Goal: Task Accomplishment & Management: Manage account settings

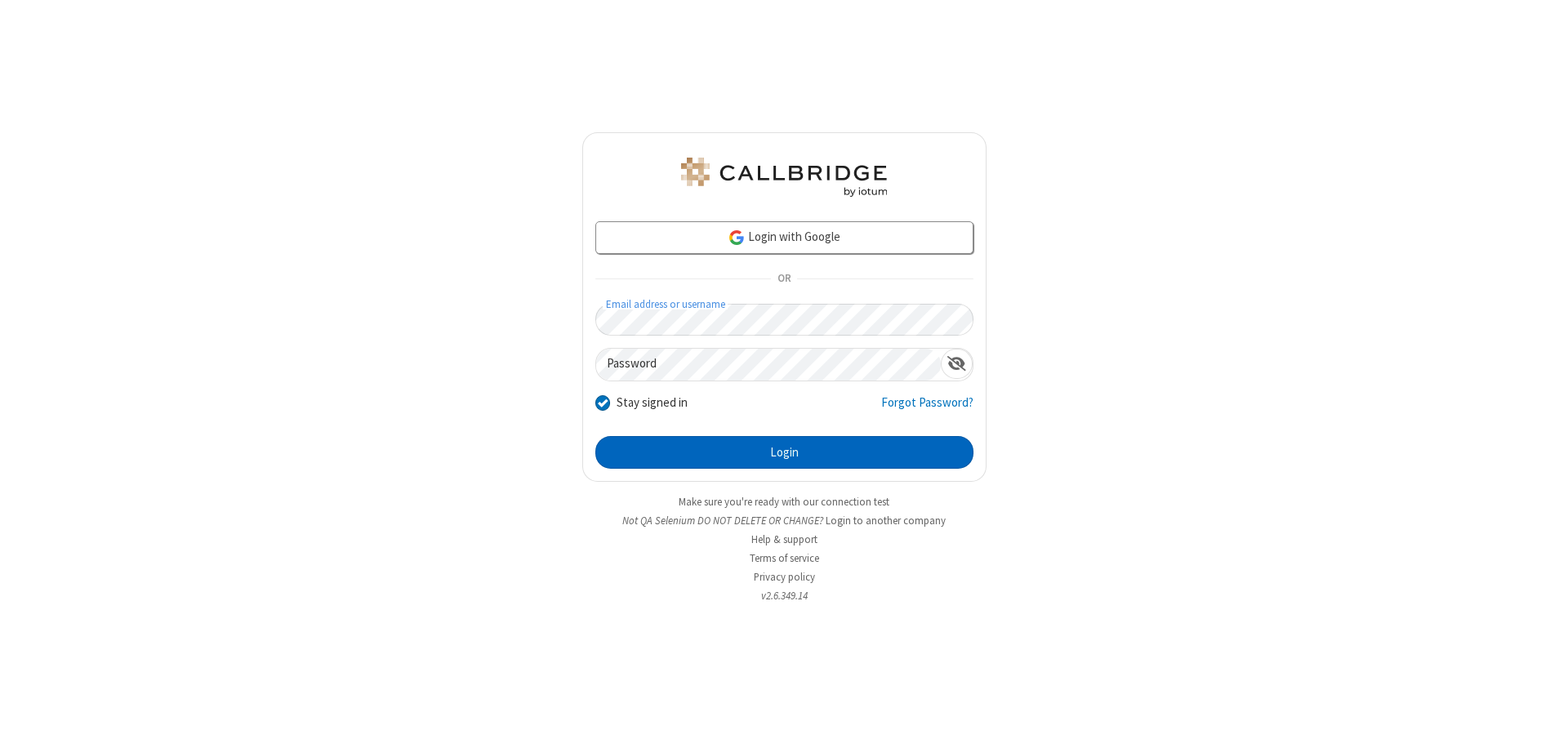
click at [784, 452] on button "Login" at bounding box center [784, 452] width 378 height 33
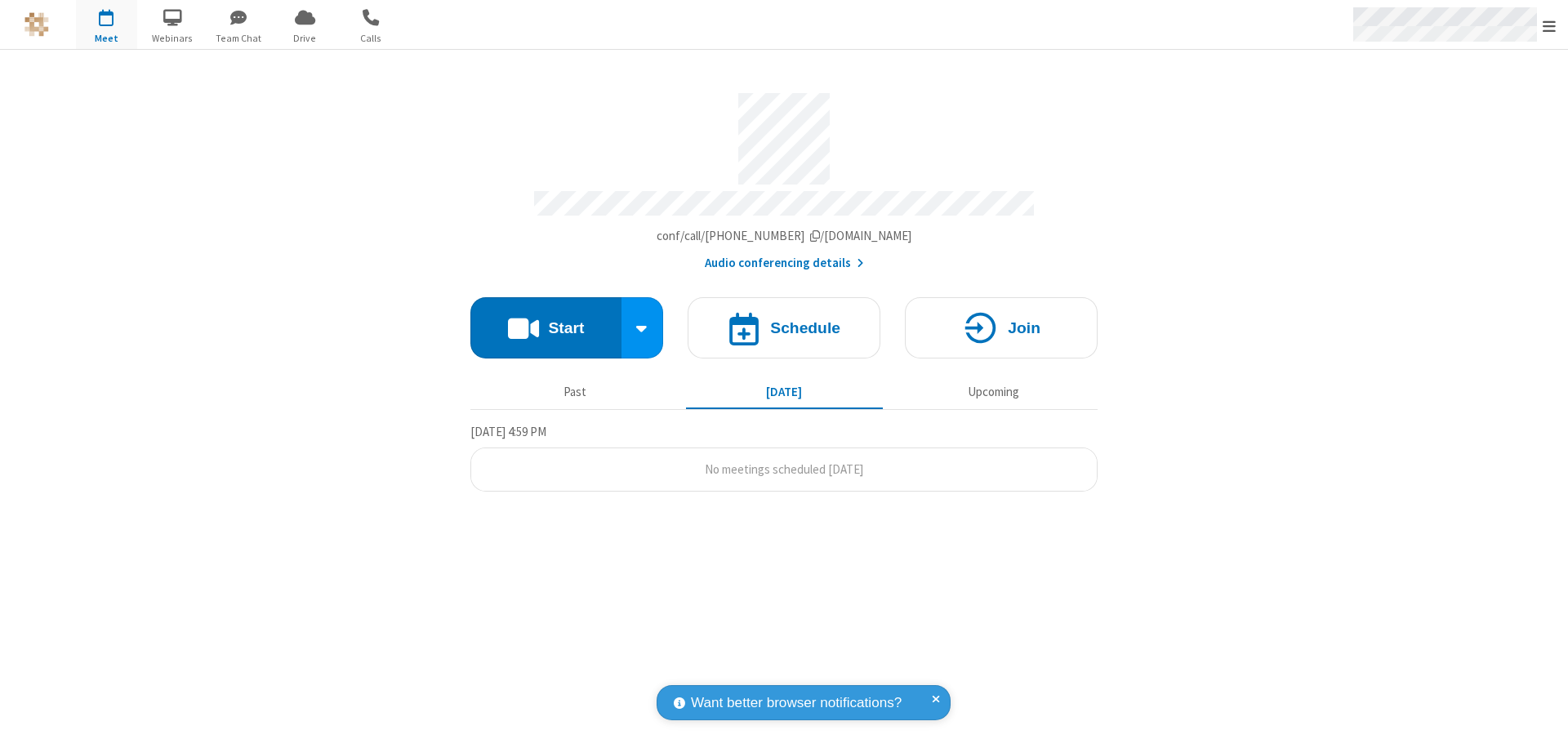
click at [1549, 25] on span "Open menu" at bounding box center [1548, 26] width 13 height 16
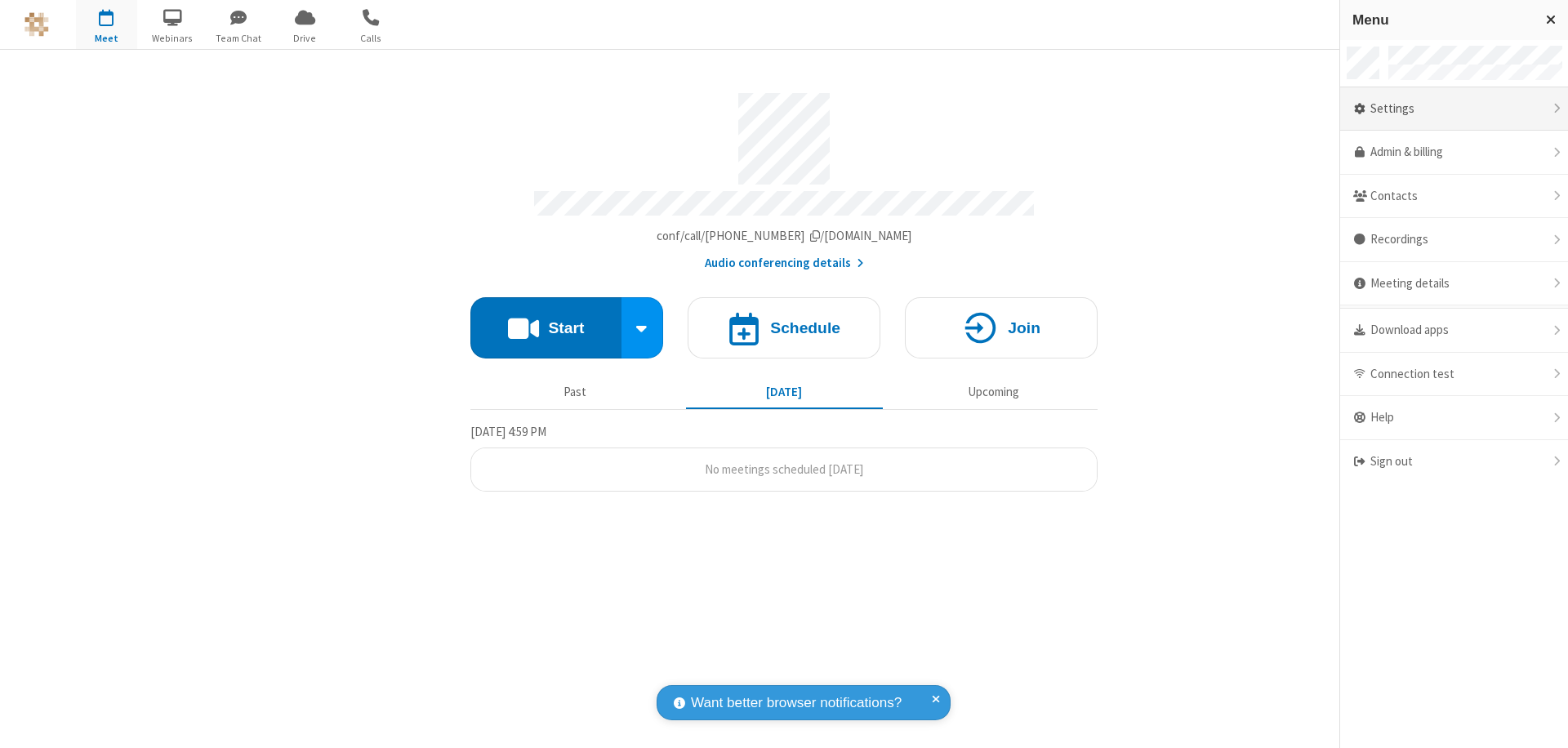
click at [1510, 108] on div "Settings" at bounding box center [1454, 109] width 228 height 44
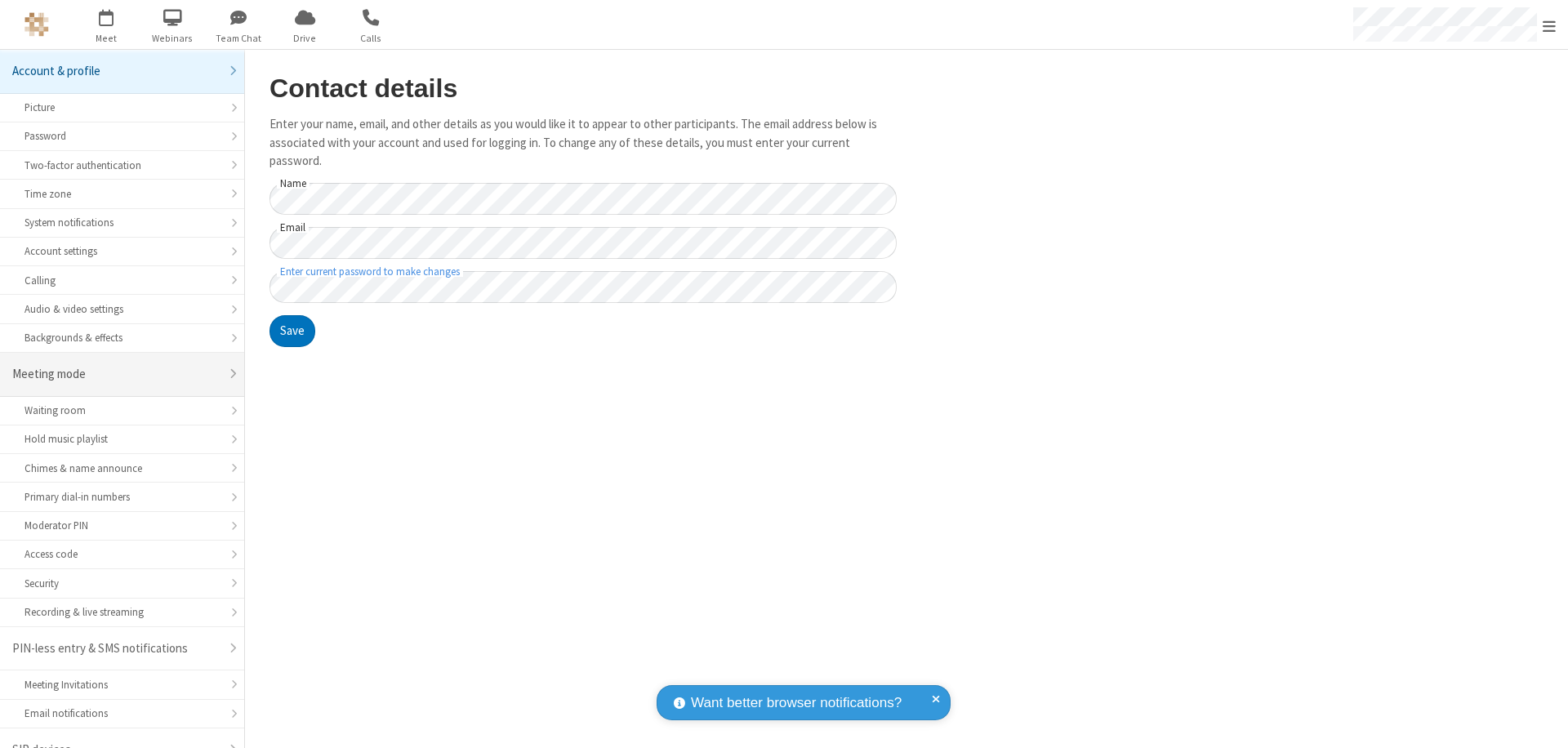
click at [116, 365] on div "Meeting mode" at bounding box center [115, 375] width 207 height 19
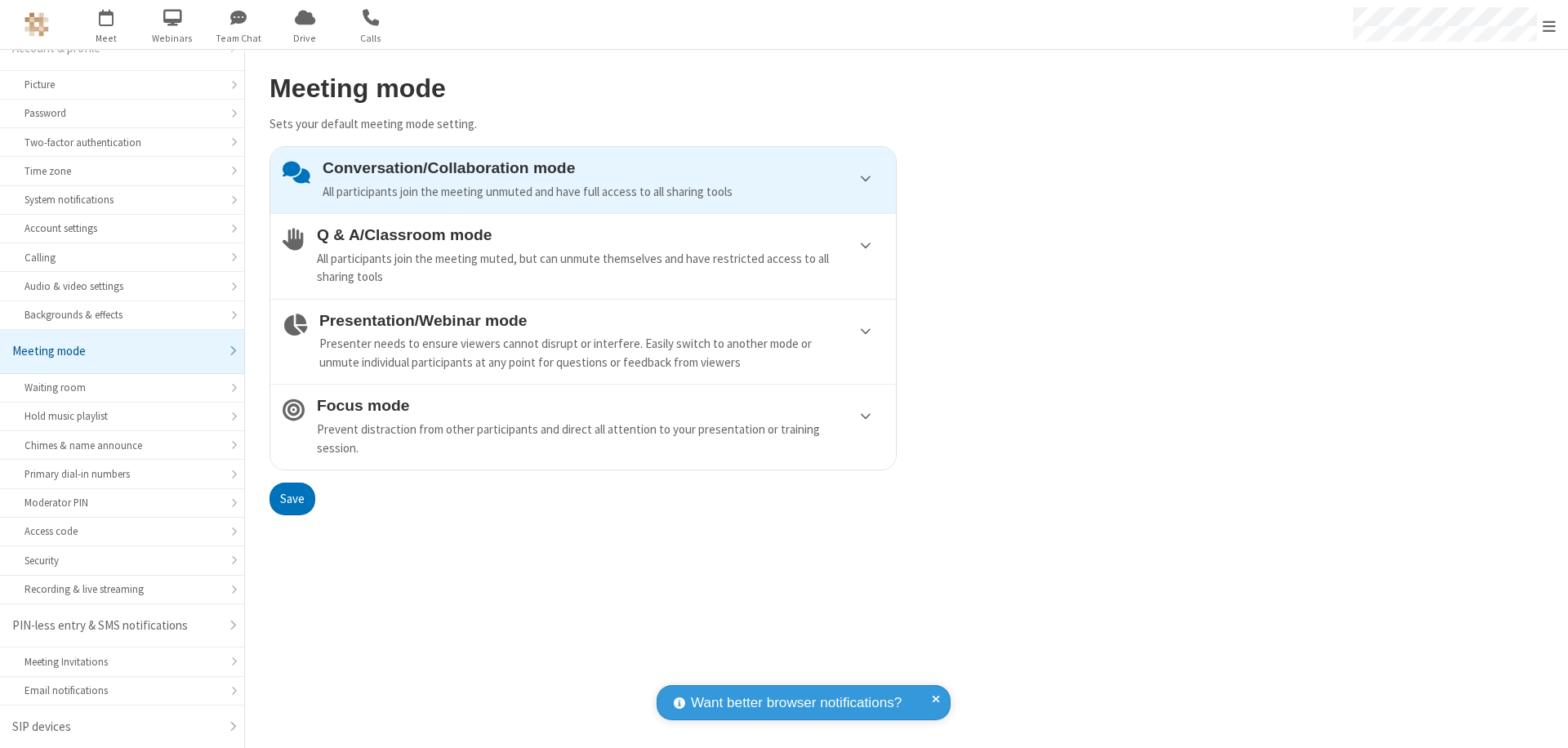
click at [583, 255] on div "All participants join the meeting muted, but can unmute themselves and have res…" at bounding box center [600, 268] width 567 height 37
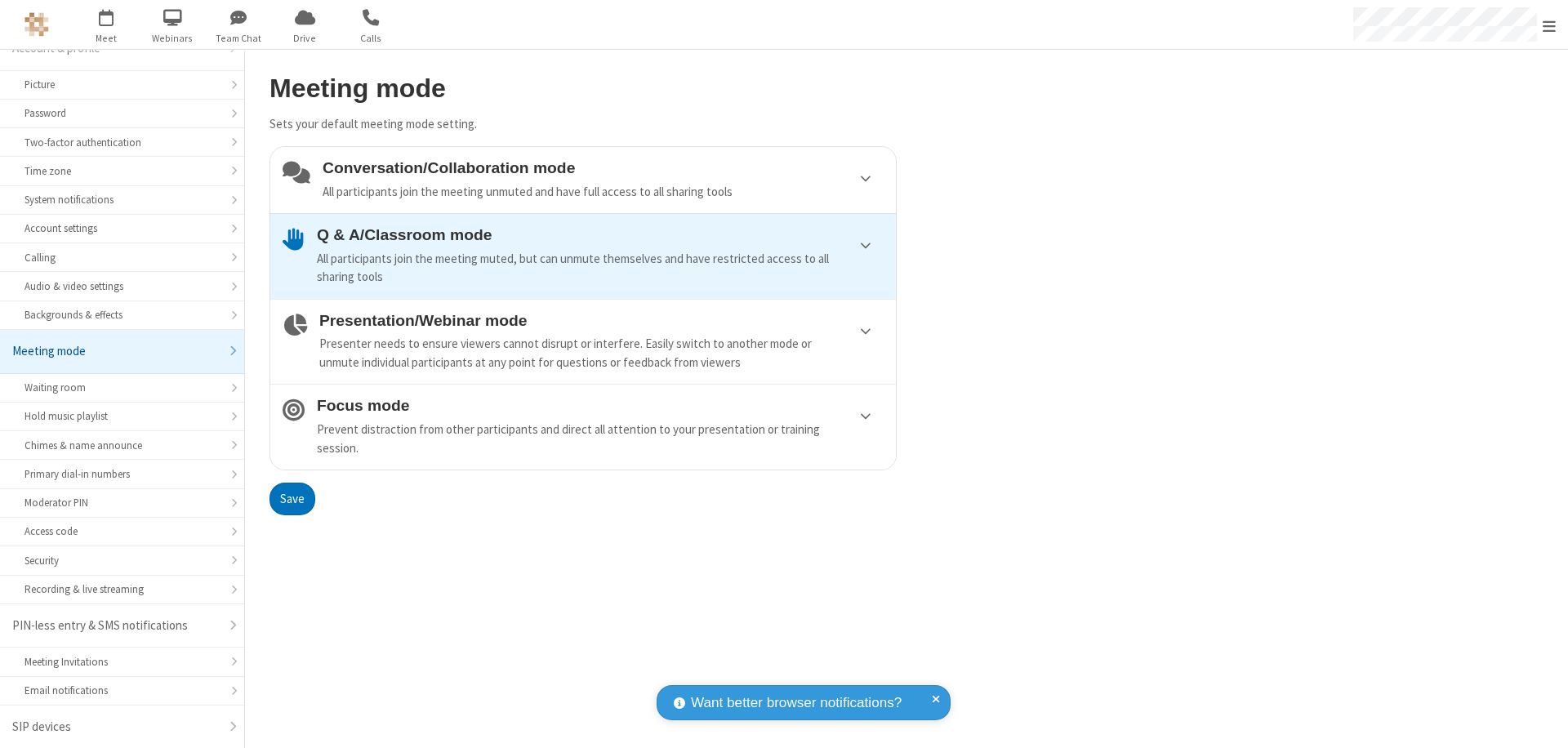
click at [291, 498] on button "Save" at bounding box center [291, 499] width 46 height 33
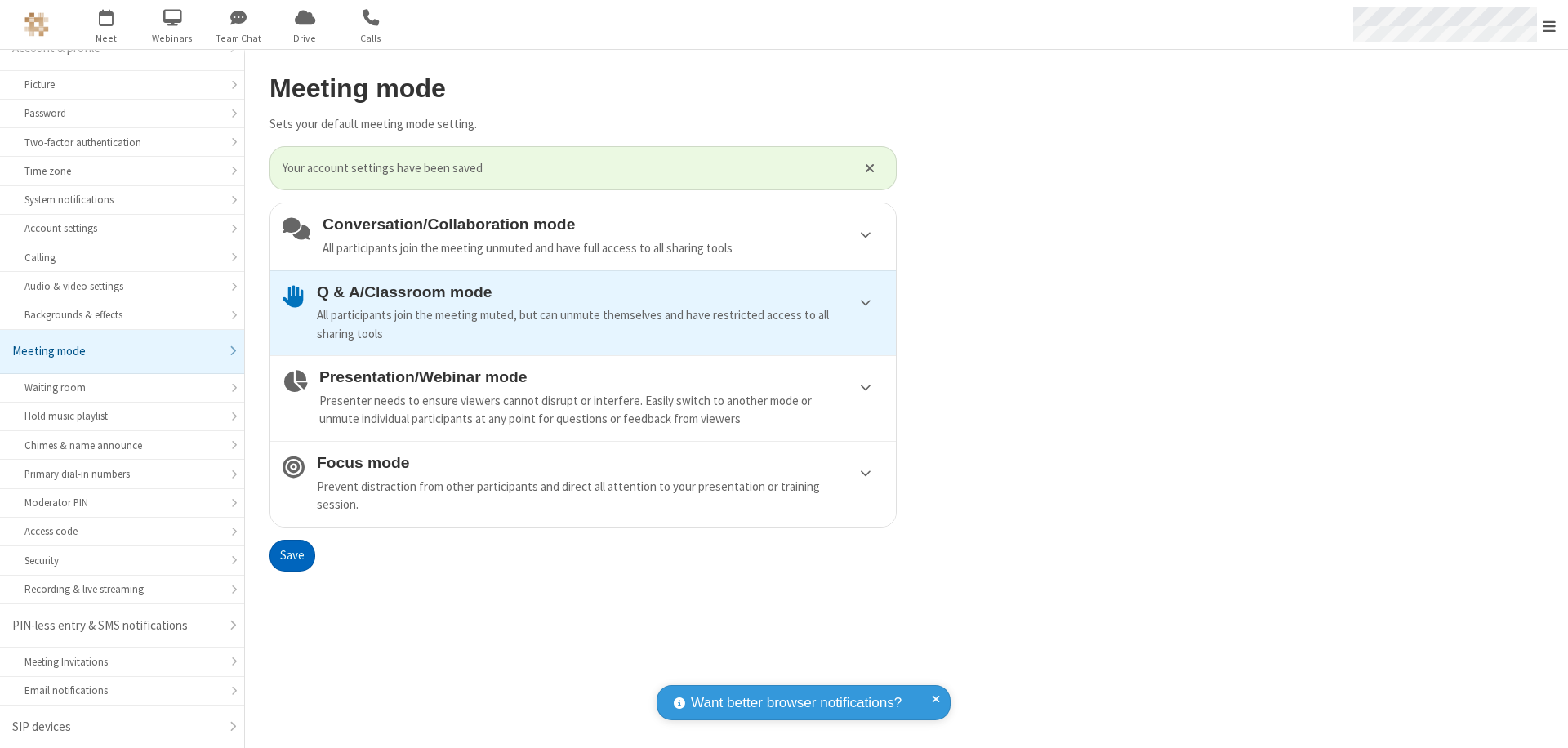
click at [1549, 24] on span "Open menu" at bounding box center [1548, 26] width 13 height 16
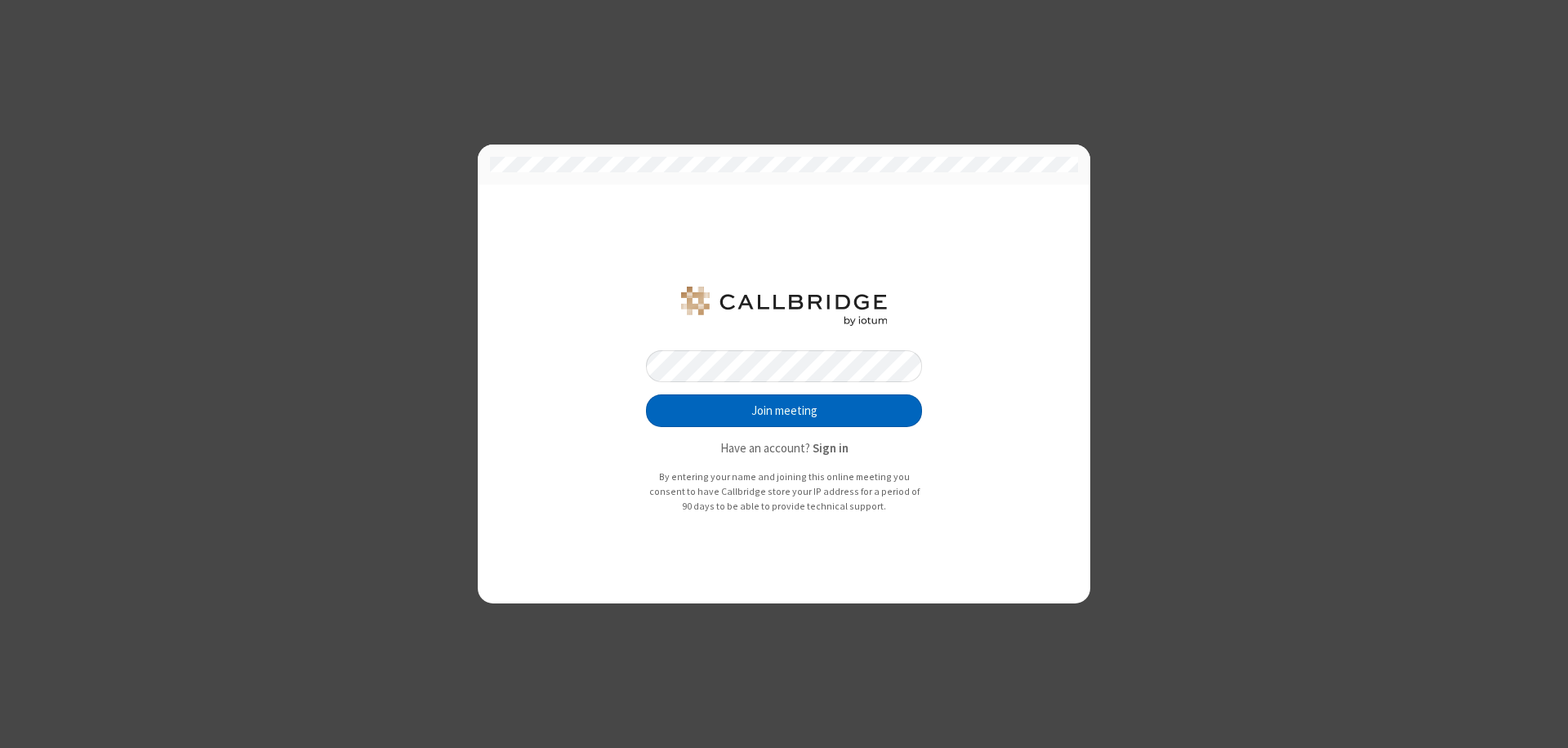
click at [784, 411] on button "Join meeting" at bounding box center [783, 411] width 276 height 33
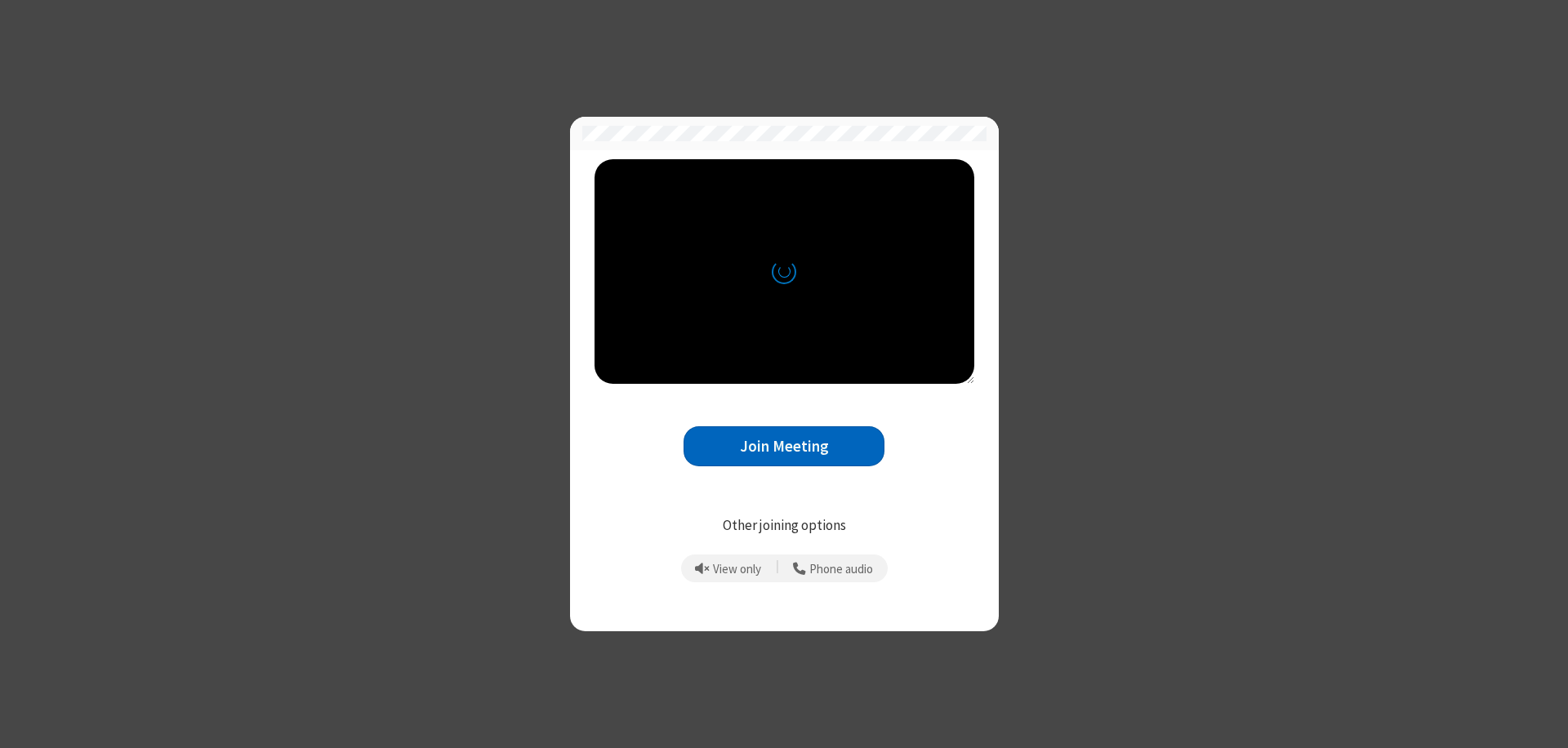
click at [784, 446] on button "Join Meeting" at bounding box center [784, 446] width 201 height 40
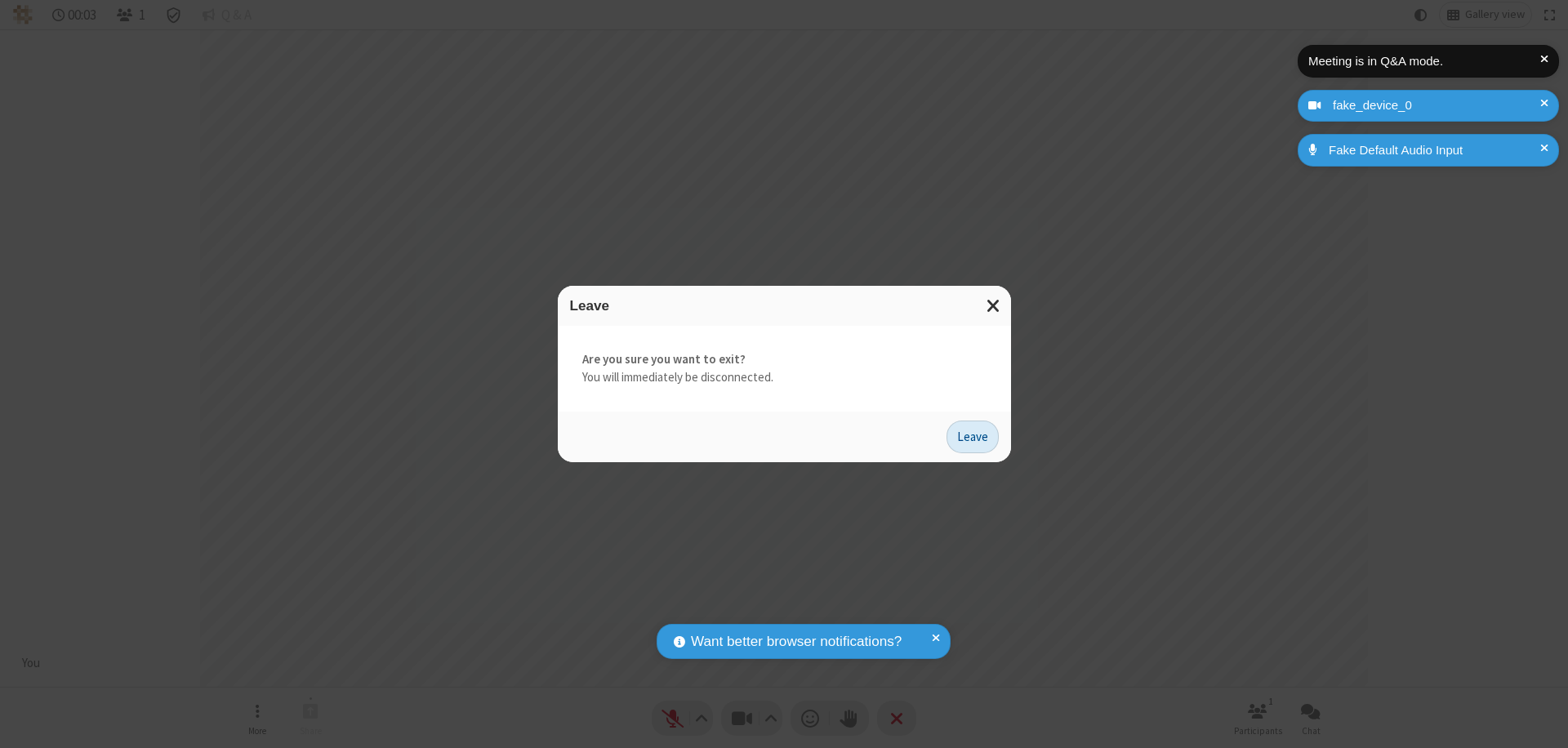
click at [972, 436] on button "Leave" at bounding box center [972, 437] width 52 height 33
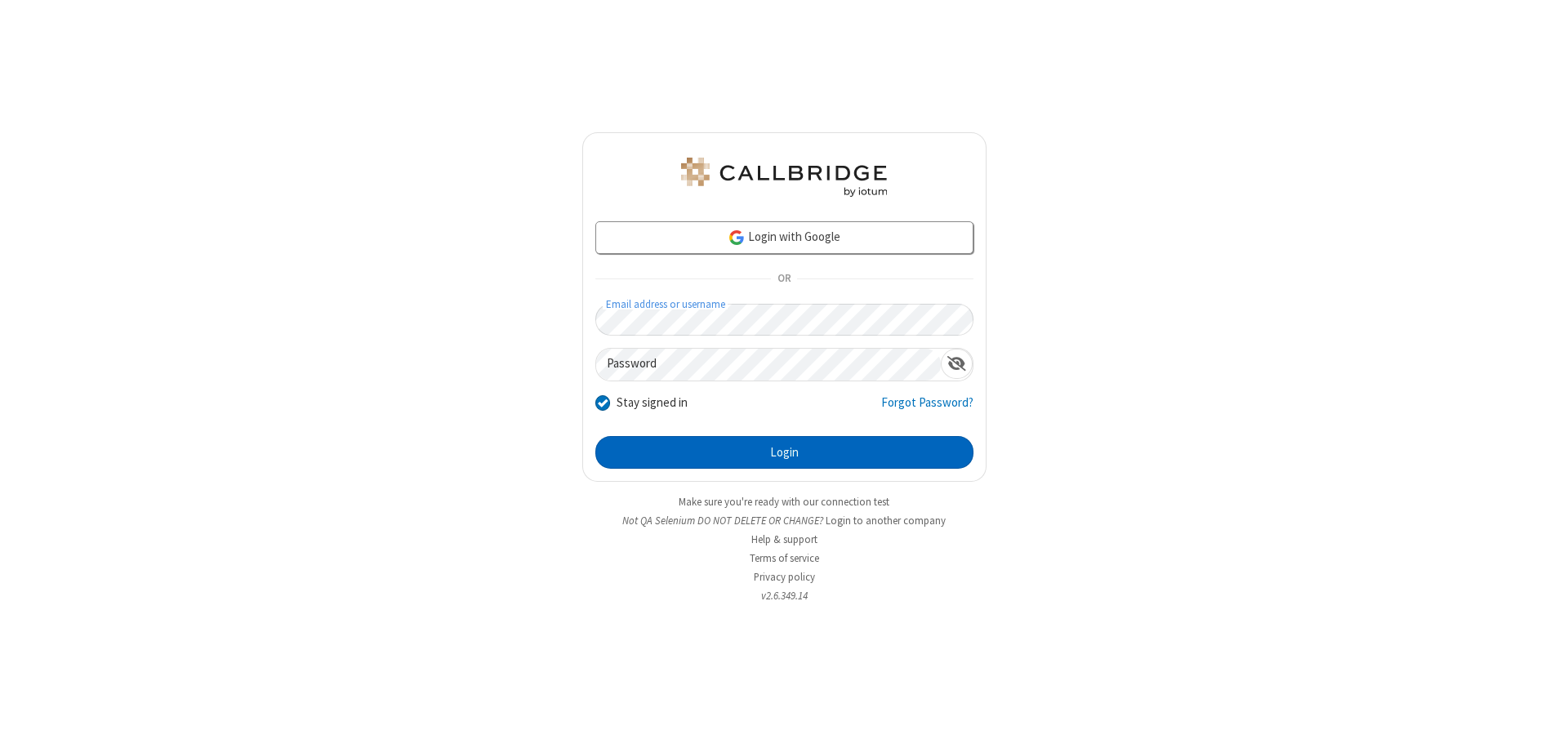
click at [784, 452] on button "Login" at bounding box center [784, 452] width 378 height 33
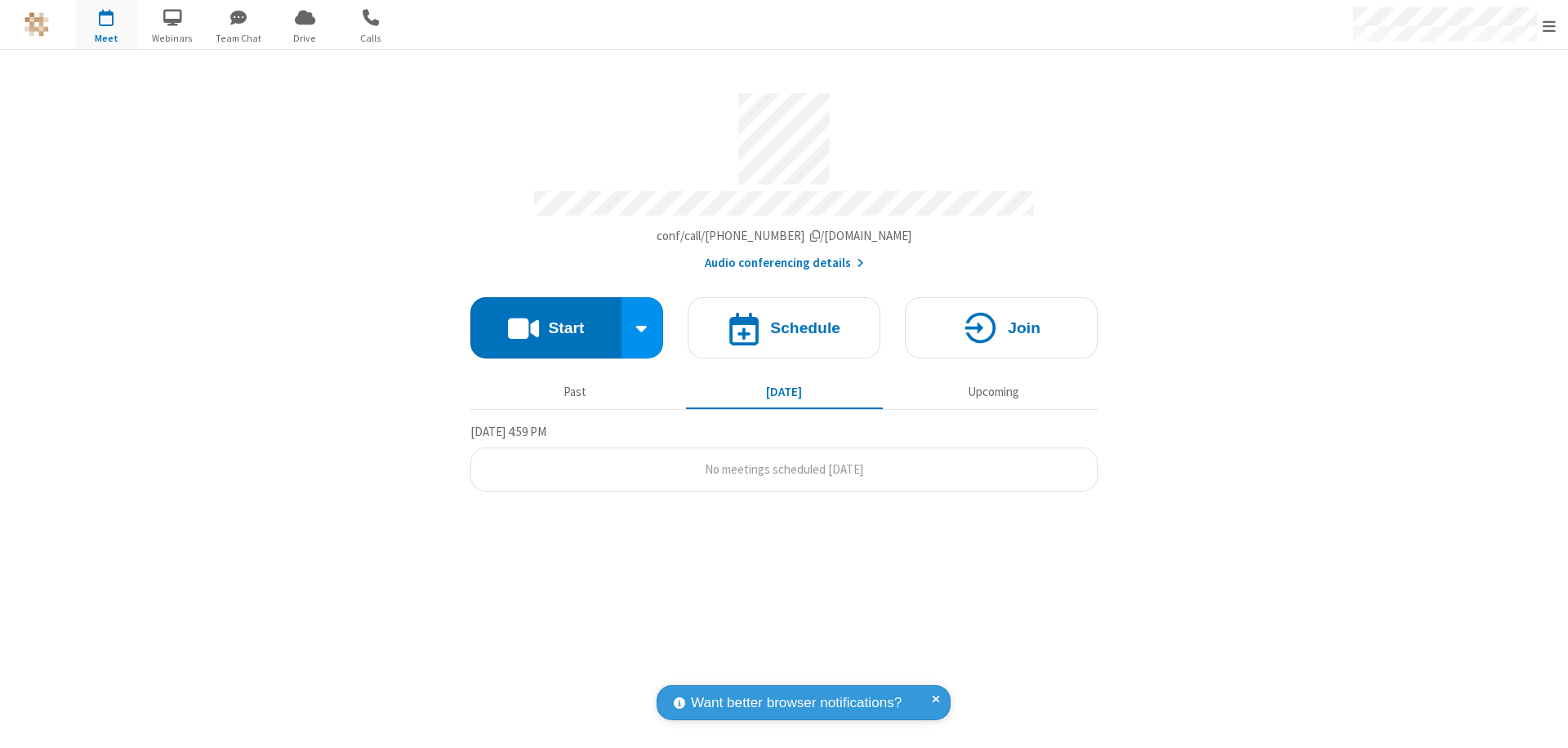
click at [1549, 25] on span "Open menu" at bounding box center [1548, 26] width 13 height 16
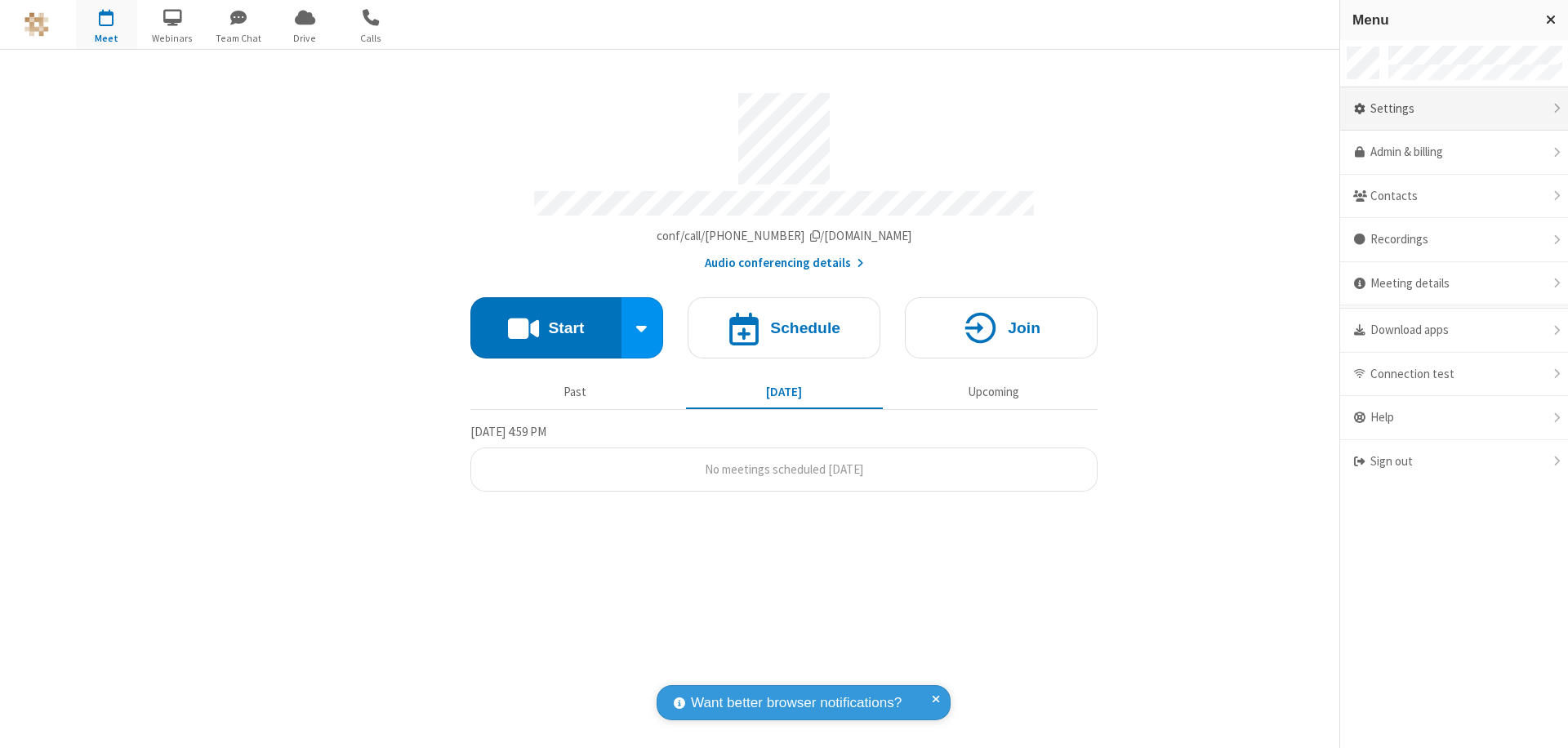
click at [1454, 108] on div "Settings" at bounding box center [1454, 109] width 228 height 44
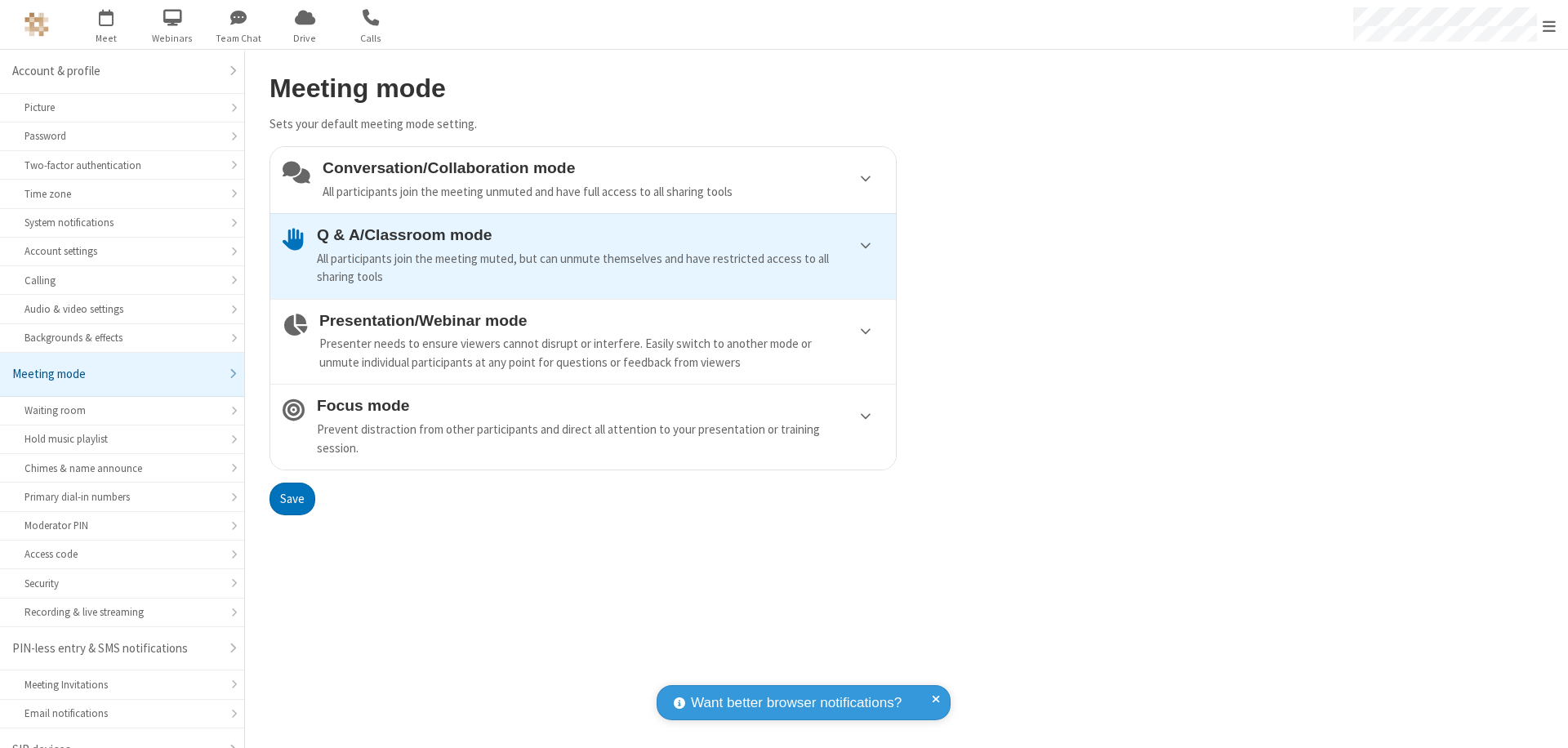
scroll to position [23, 0]
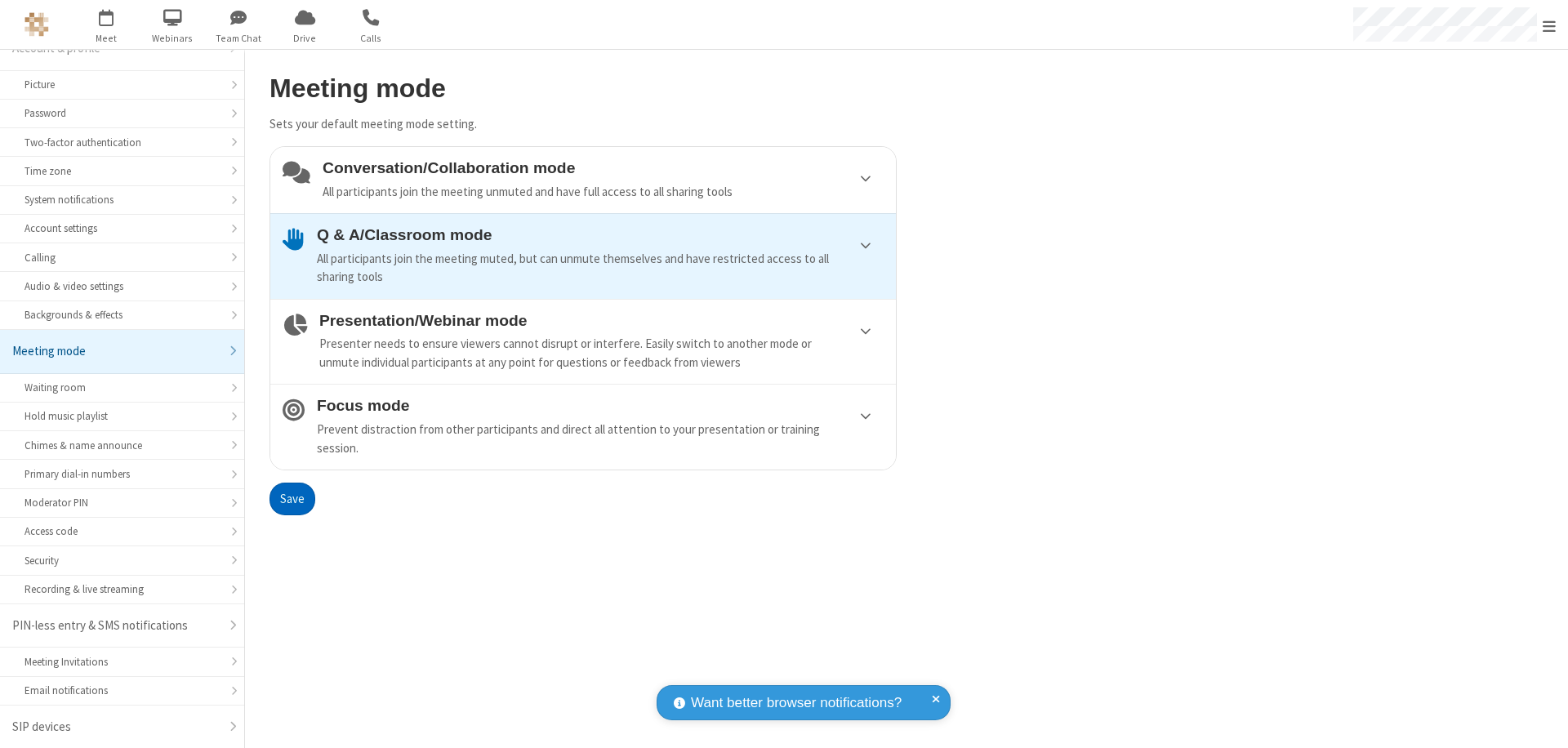
click at [583, 180] on div "Conversation/Collaboration mode All participants join the meeting unmuted and h…" at bounding box center [603, 180] width 560 height 41
click at [291, 498] on button "Save" at bounding box center [291, 499] width 46 height 33
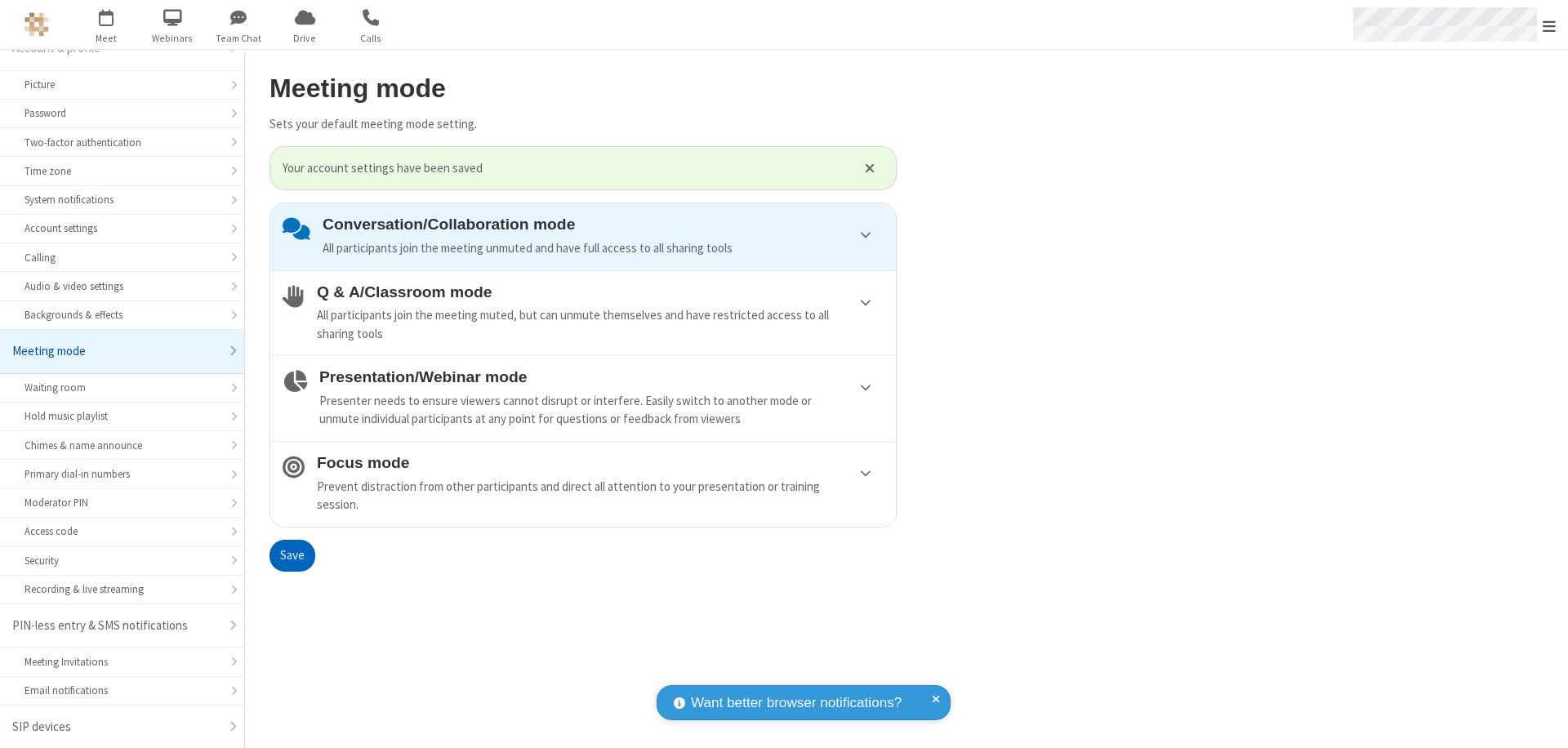
click at [1549, 24] on span "Open menu" at bounding box center [1548, 26] width 13 height 16
